Goal: Task Accomplishment & Management: Complete application form

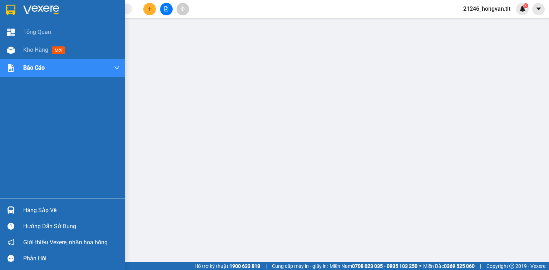
click at [24, 211] on div "Hàng sắp về" at bounding box center [71, 210] width 97 height 11
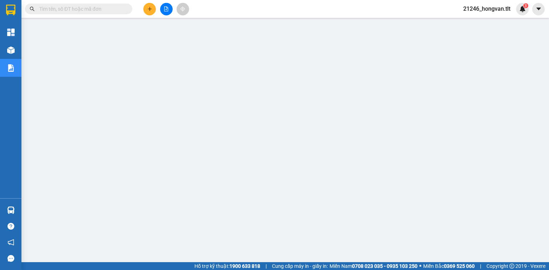
click at [68, 10] on input "text" at bounding box center [81, 9] width 84 height 8
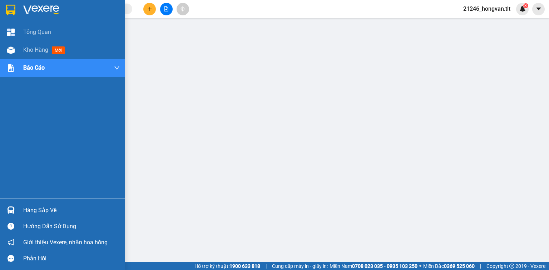
click at [22, 203] on div "Hàng sắp về Hướng dẫn sử dụng Giới thiệu Vexere, nhận hoa hồng Phản hồi" at bounding box center [62, 232] width 125 height 68
click at [23, 206] on div "Hàng sắp về" at bounding box center [62, 210] width 125 height 16
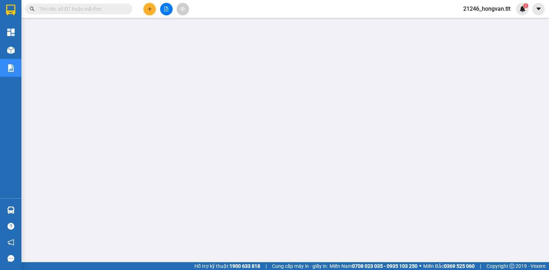
click at [22, 202] on main at bounding box center [274, 131] width 549 height 262
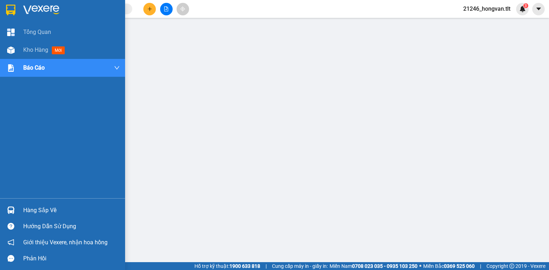
click at [11, 209] on img at bounding box center [11, 211] width 8 height 8
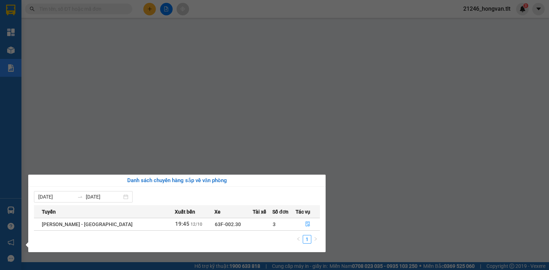
click at [85, 7] on section "Kết quả tìm kiếm ( 0 ) Bộ lọc Ngày tạo đơn gần nhất No Data 21246_hongvan.tlt 3…" at bounding box center [274, 135] width 549 height 270
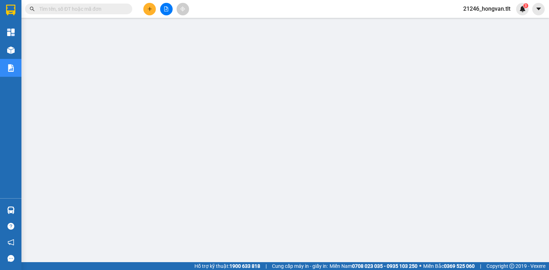
click at [85, 8] on input "text" at bounding box center [81, 9] width 84 height 8
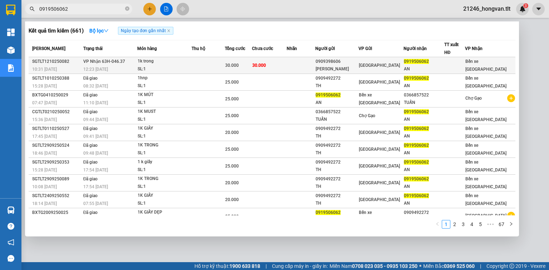
type input "0919506062"
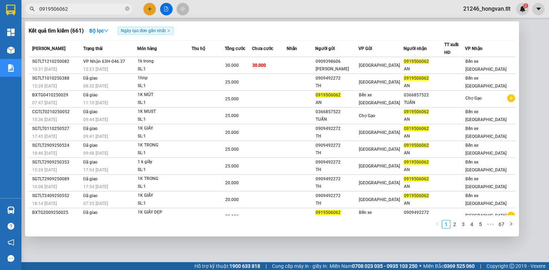
click at [401, 72] on td "[GEOGRAPHIC_DATA]" at bounding box center [381, 65] width 45 height 17
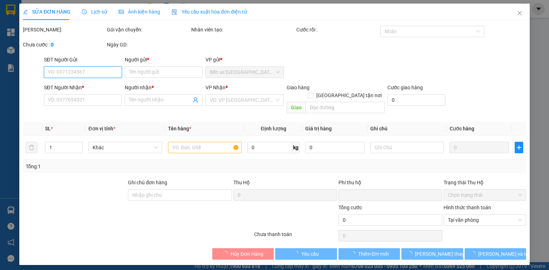
type input "0909398606"
type input "[PERSON_NAME]"
type input "0919506062"
type input "AN"
type input "0"
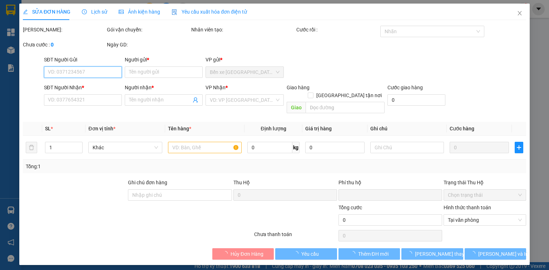
type input "30.000"
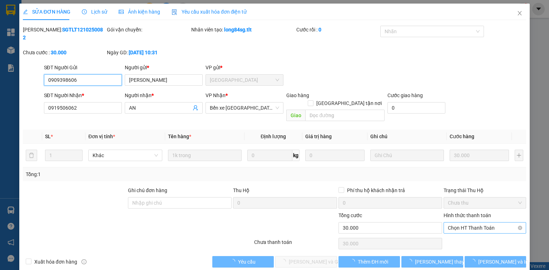
click at [463, 223] on span "Chọn HT Thanh Toán" at bounding box center [485, 228] width 74 height 11
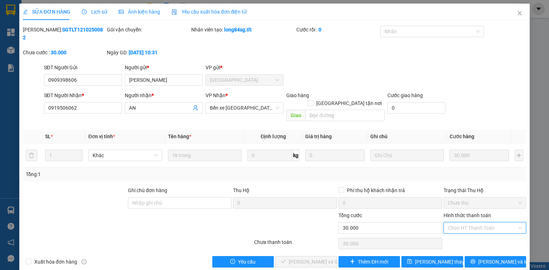
click at [460, 225] on div "Tại văn phòng" at bounding box center [485, 226] width 74 height 8
type input "0"
click at [315, 258] on span "[PERSON_NAME] và Giao hàng" at bounding box center [323, 262] width 69 height 8
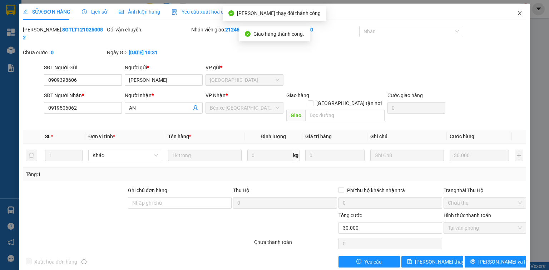
click at [523, 21] on span "Close" at bounding box center [520, 14] width 20 height 20
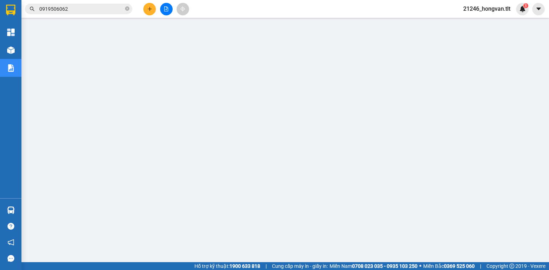
click at [121, 12] on input "0919506062" at bounding box center [81, 9] width 84 height 8
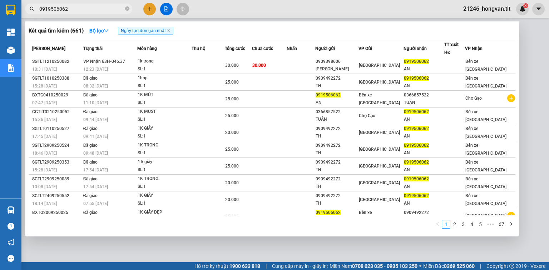
click at [123, 10] on input "0919506062" at bounding box center [81, 9] width 84 height 8
click at [122, 10] on input "0919506062" at bounding box center [81, 9] width 84 height 8
click at [123, 10] on input "0919506062" at bounding box center [81, 9] width 84 height 8
click at [125, 9] on icon "close-circle" at bounding box center [127, 8] width 4 height 4
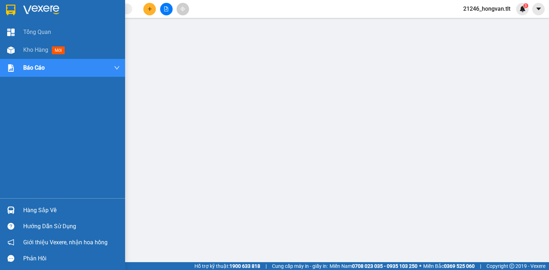
click at [10, 203] on div "Hàng sắp về" at bounding box center [62, 210] width 125 height 16
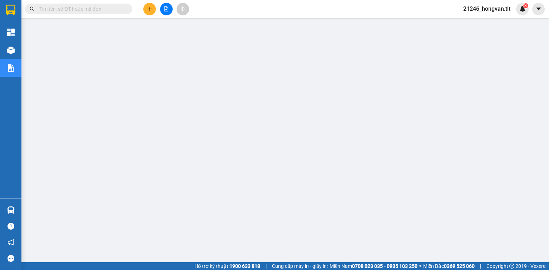
click at [99, 14] on span at bounding box center [78, 9] width 107 height 11
click at [97, 11] on input "text" at bounding box center [81, 9] width 84 height 8
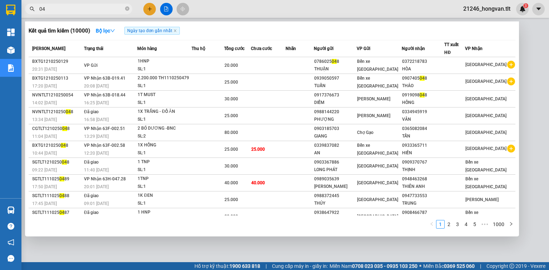
type input "0"
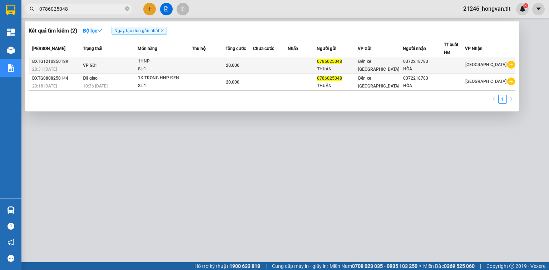
type input "0786025048"
click at [410, 64] on div "0372218783" at bounding box center [423, 62] width 40 height 8
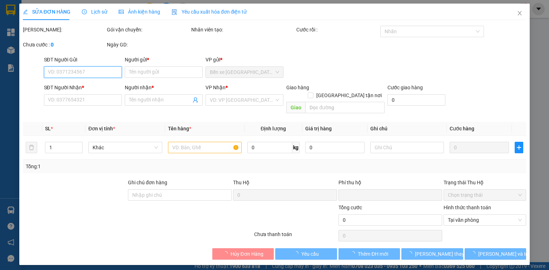
type input "0786025048"
type input "THUẬN"
type input "0372218783"
type input "HÒA"
type input "0"
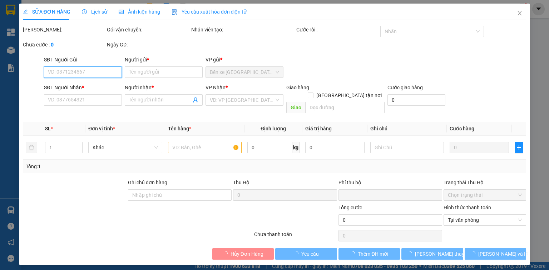
type input "20.000"
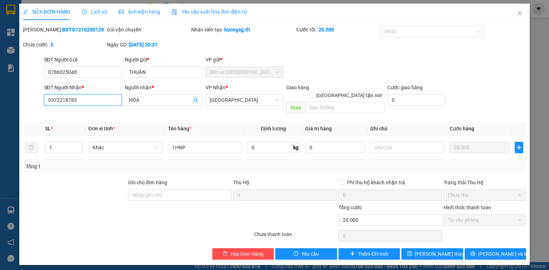
click at [56, 100] on input "0372218783" at bounding box center [83, 99] width 78 height 11
drag, startPoint x: 87, startPoint y: 99, endPoint x: 49, endPoint y: 102, distance: 38.4
click at [45, 103] on input "0372218783" at bounding box center [83, 99] width 78 height 11
click at [56, 100] on input "0352218783" at bounding box center [83, 99] width 78 height 11
type input "0372218783"
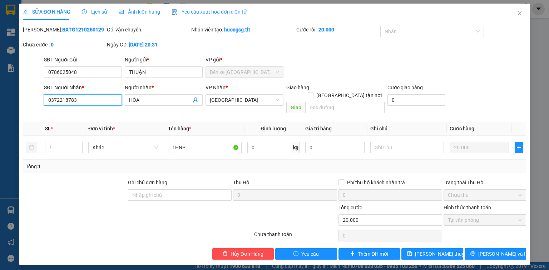
click at [80, 102] on input "0372218783" at bounding box center [83, 99] width 78 height 11
click at [89, 102] on input "0372218783" at bounding box center [83, 99] width 78 height 11
click at [362, 179] on span "Phí thu hộ khách nhận trả" at bounding box center [376, 183] width 64 height 8
click at [344, 179] on input "Phí thu hộ khách nhận trả" at bounding box center [341, 181] width 5 height 5
checkbox input "true"
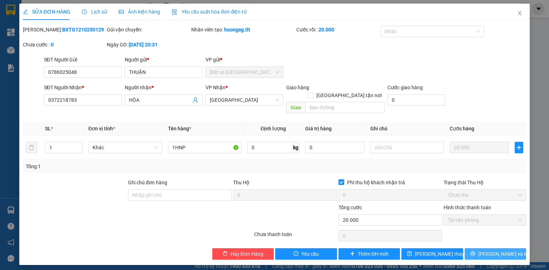
click at [480, 248] on button "[PERSON_NAME] và In" at bounding box center [496, 253] width 62 height 11
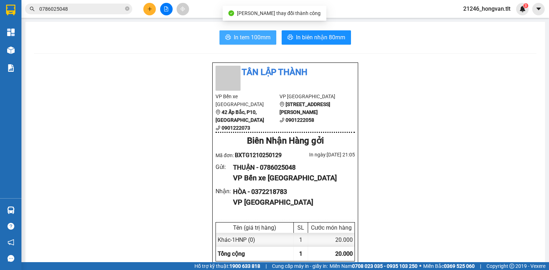
click at [239, 36] on span "In tem 100mm" at bounding box center [252, 37] width 37 height 9
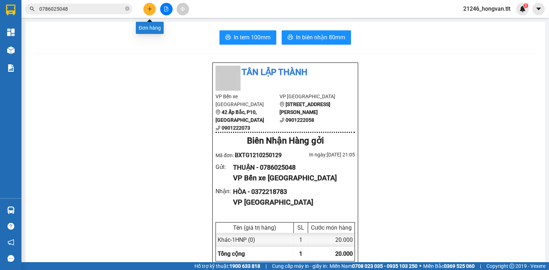
click at [129, 10] on span "0786025048" at bounding box center [78, 9] width 107 height 11
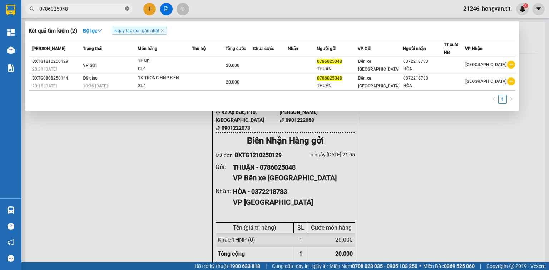
click at [128, 10] on icon "close-circle" at bounding box center [127, 8] width 4 height 4
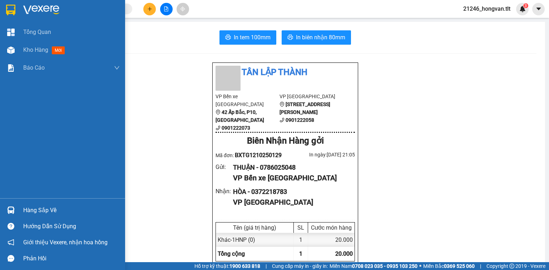
click at [25, 211] on div "Hàng sắp về" at bounding box center [71, 210] width 97 height 11
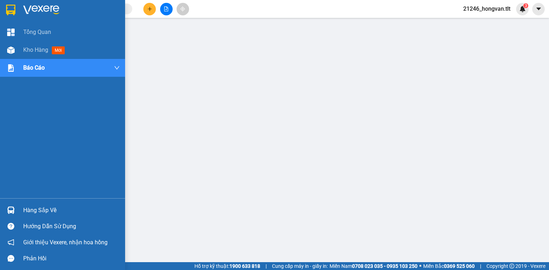
click at [17, 207] on div "Hàng sắp về" at bounding box center [62, 210] width 125 height 16
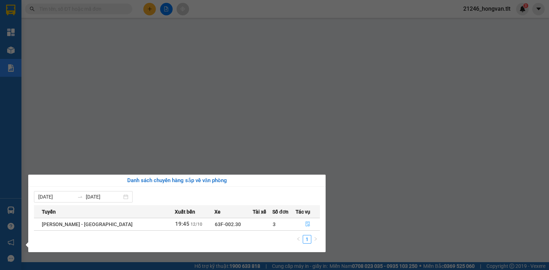
click at [309, 228] on button "button" at bounding box center [308, 224] width 24 height 11
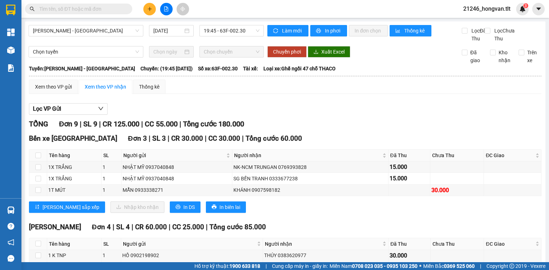
click at [468, 250] on th "Chưa Thu" at bounding box center [458, 244] width 54 height 12
click at [39, 158] on input "checkbox" at bounding box center [38, 156] width 6 height 6
checkbox input "true"
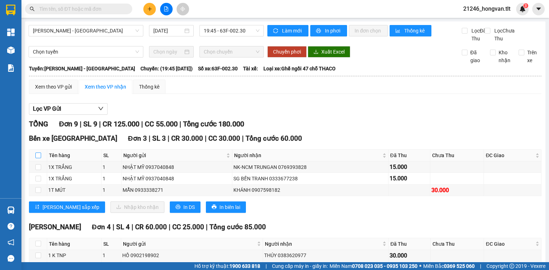
checkbox input "true"
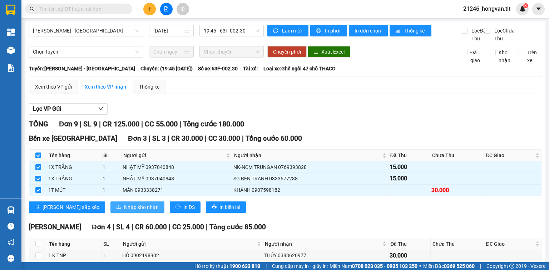
click at [110, 213] on button "Nhập kho nhận" at bounding box center [137, 207] width 54 height 11
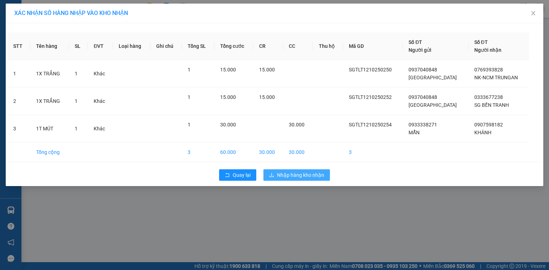
click at [301, 178] on span "Nhập hàng kho nhận" at bounding box center [300, 175] width 47 height 8
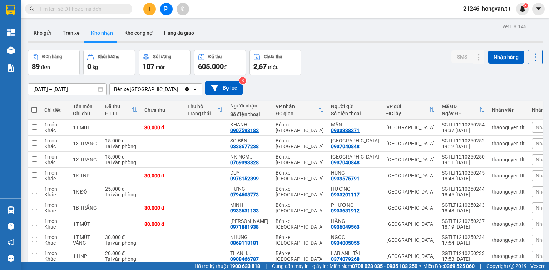
click at [84, 3] on div "Kết quả tìm kiếm ( 0 ) Bộ lọc Ngày tạo đơn gần nhất No Data" at bounding box center [69, 9] width 139 height 13
click at [84, 5] on span at bounding box center [78, 9] width 107 height 11
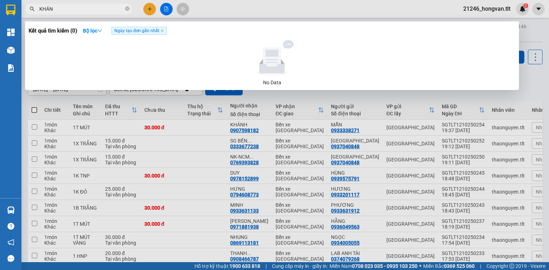
type input "KHÁNH"
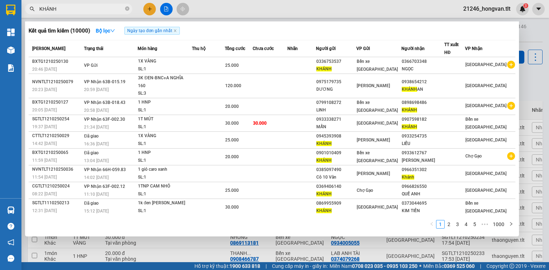
click at [127, 7] on icon "close-circle" at bounding box center [127, 8] width 4 height 4
